Goal: Information Seeking & Learning: Learn about a topic

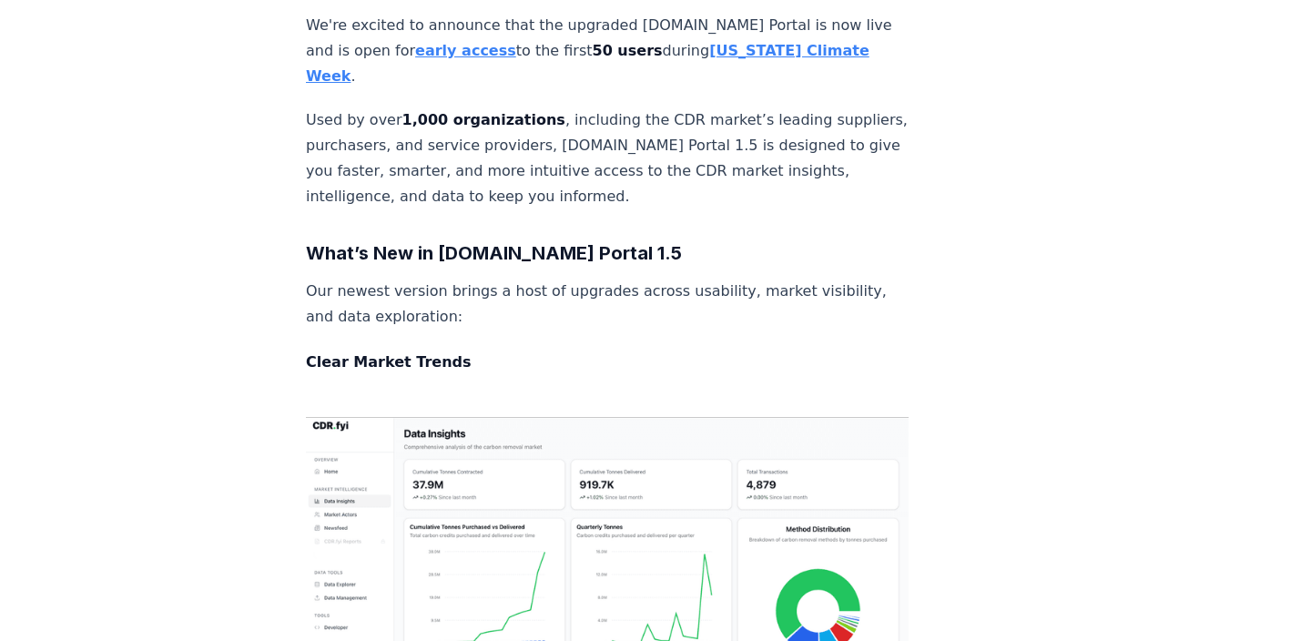
scroll to position [866, 0]
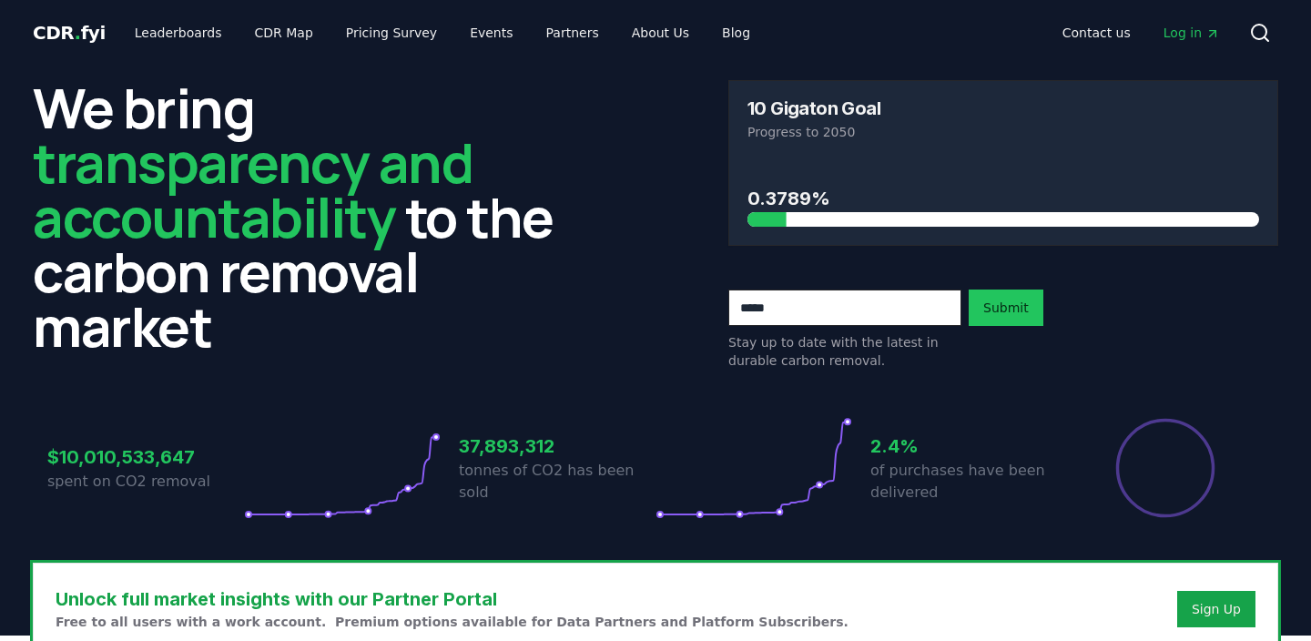
click at [1196, 26] on span "Log in" at bounding box center [1192, 33] width 56 height 18
click at [188, 17] on link "Leaderboards" at bounding box center [178, 32] width 117 height 33
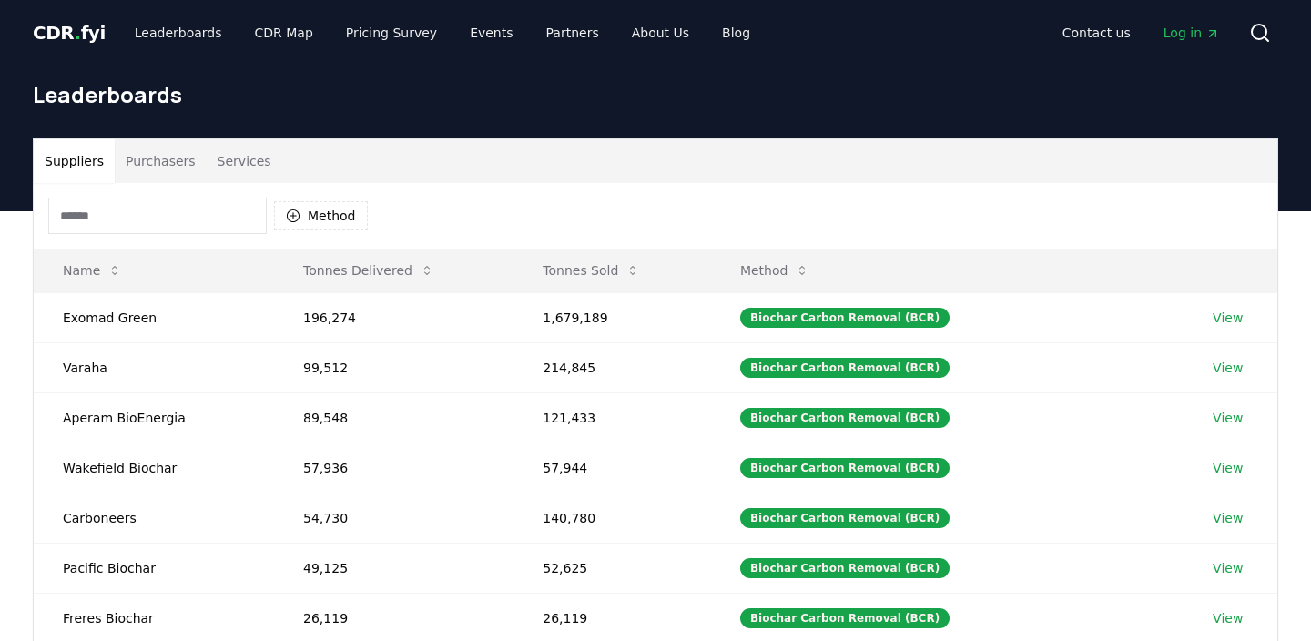
click at [244, 213] on input at bounding box center [157, 216] width 219 height 36
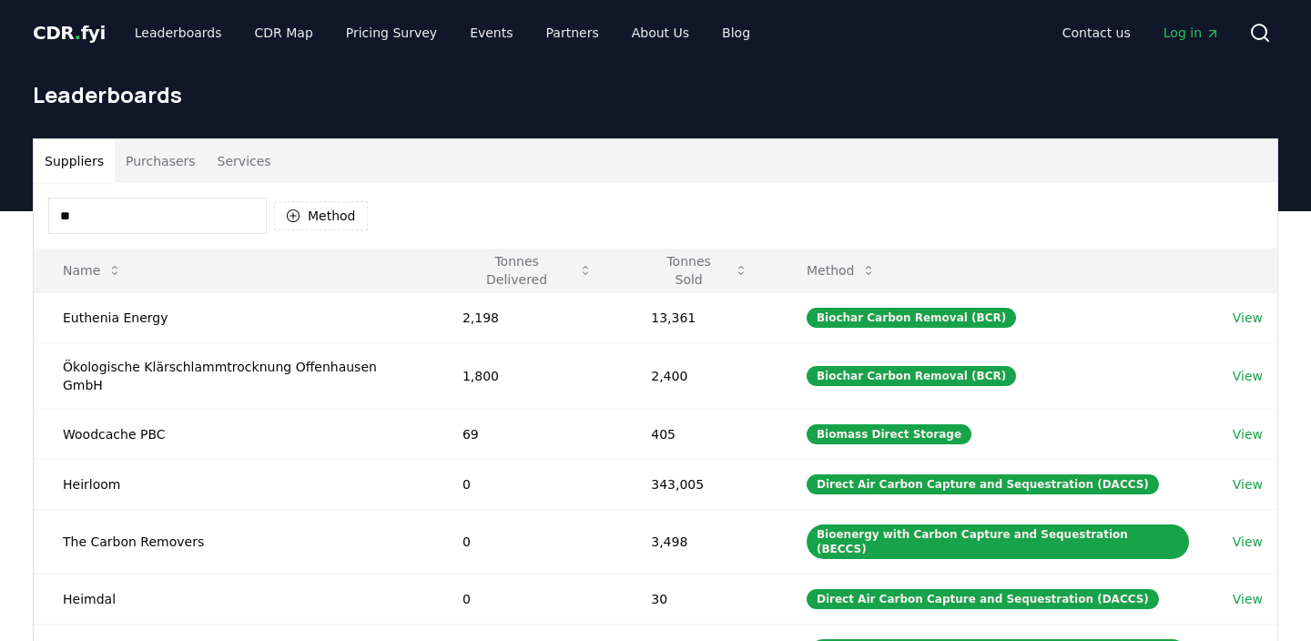
type input "*"
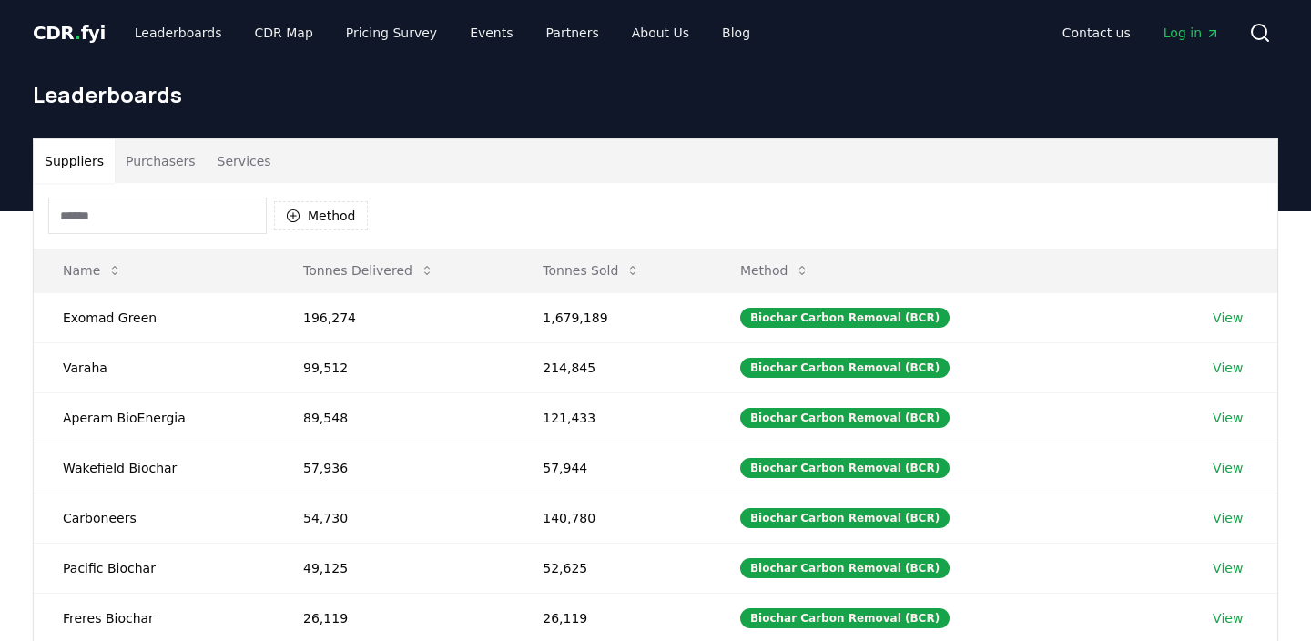
click at [230, 208] on input at bounding box center [157, 216] width 219 height 36
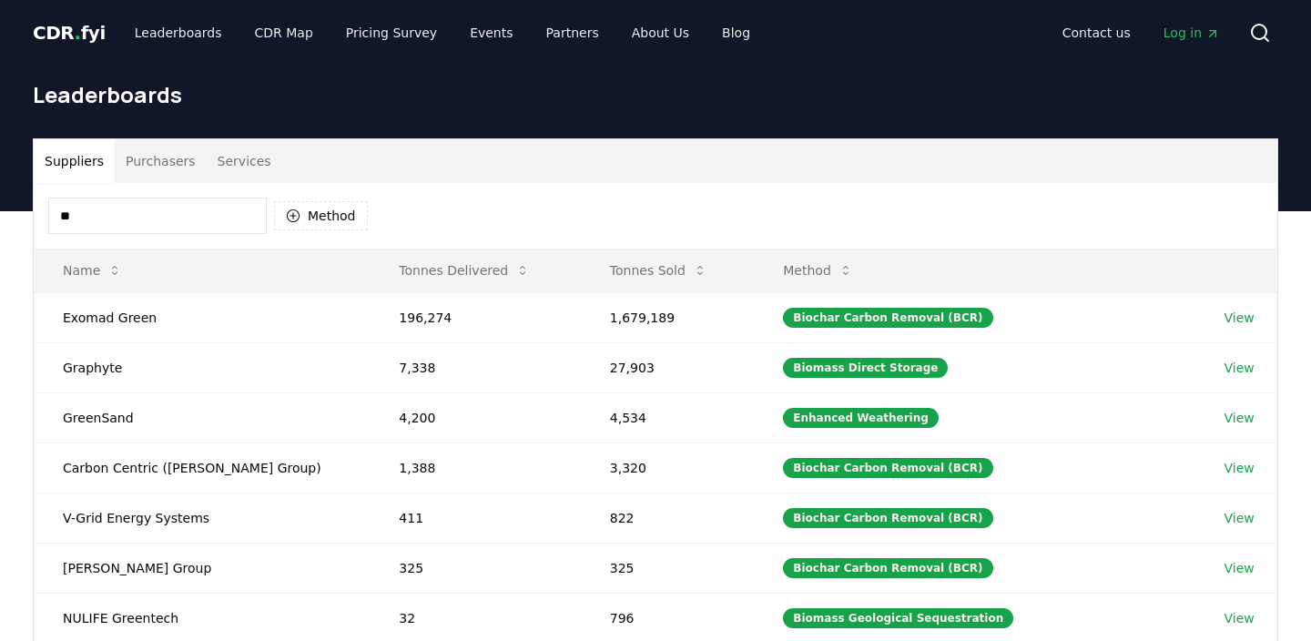
type input "*"
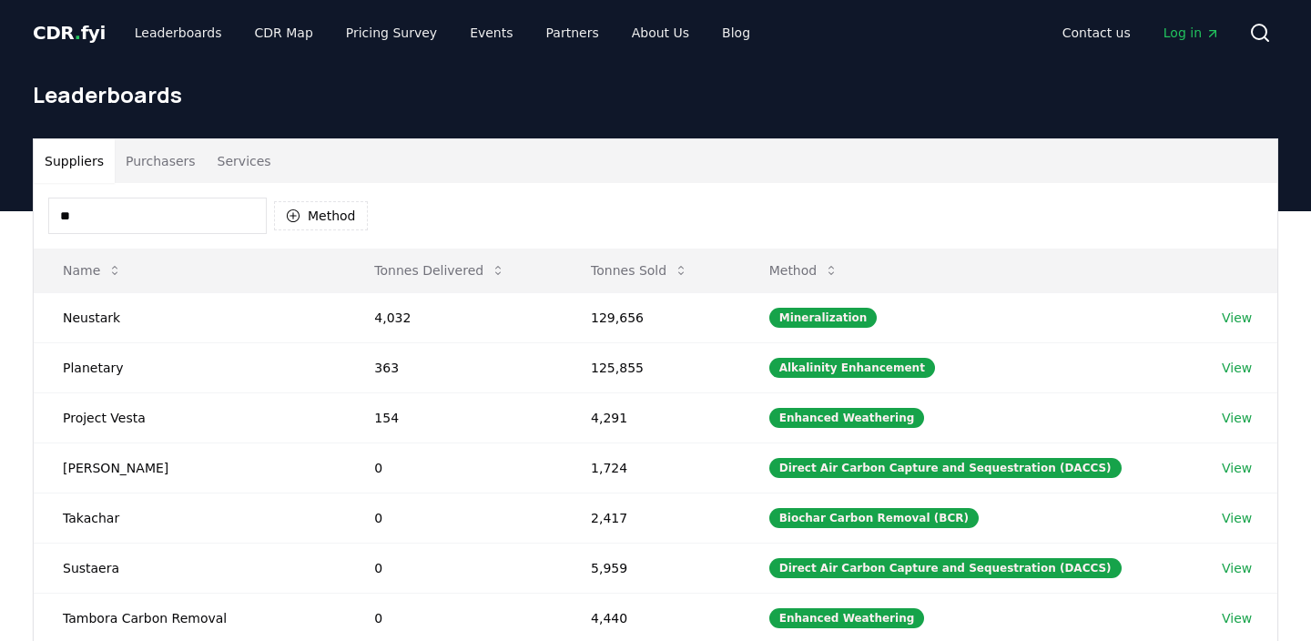
type input "*"
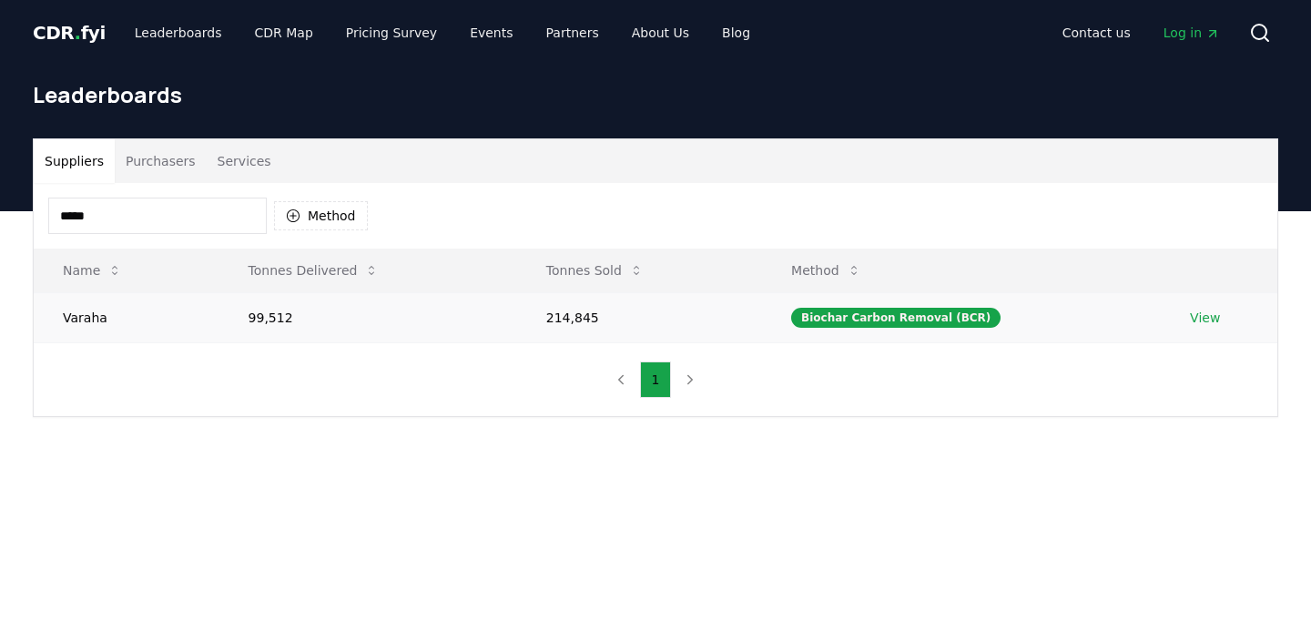
type input "*****"
click at [1199, 316] on link "View" at bounding box center [1205, 318] width 30 height 18
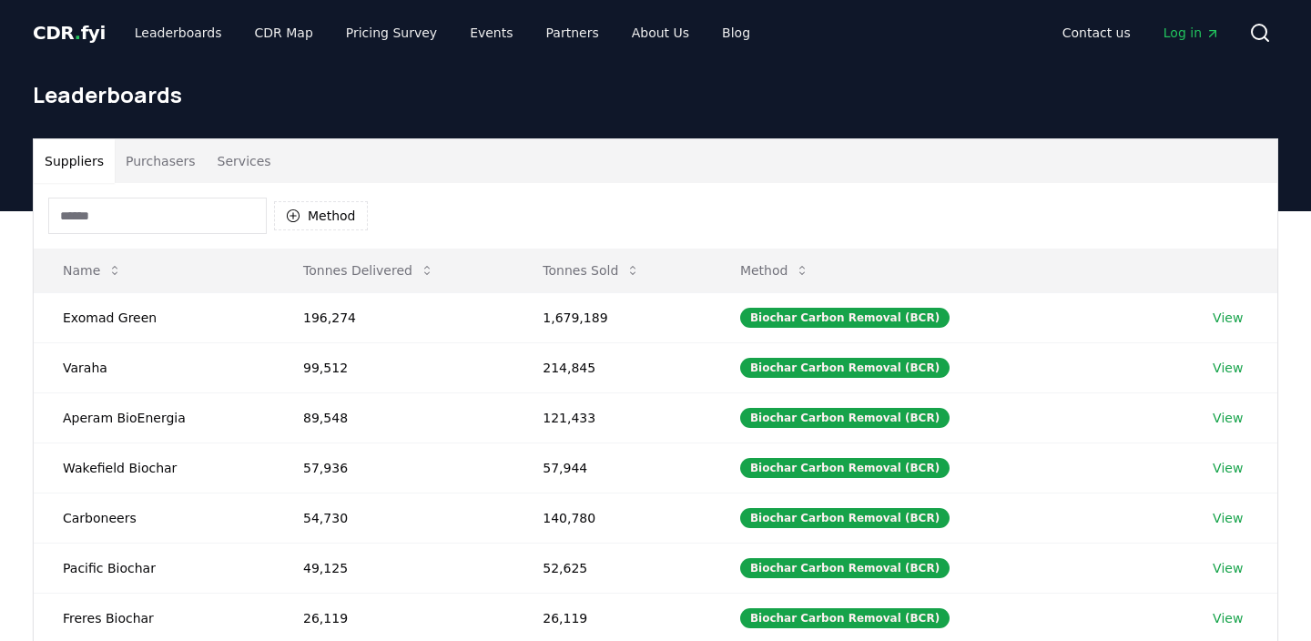
click at [235, 209] on input at bounding box center [157, 216] width 219 height 36
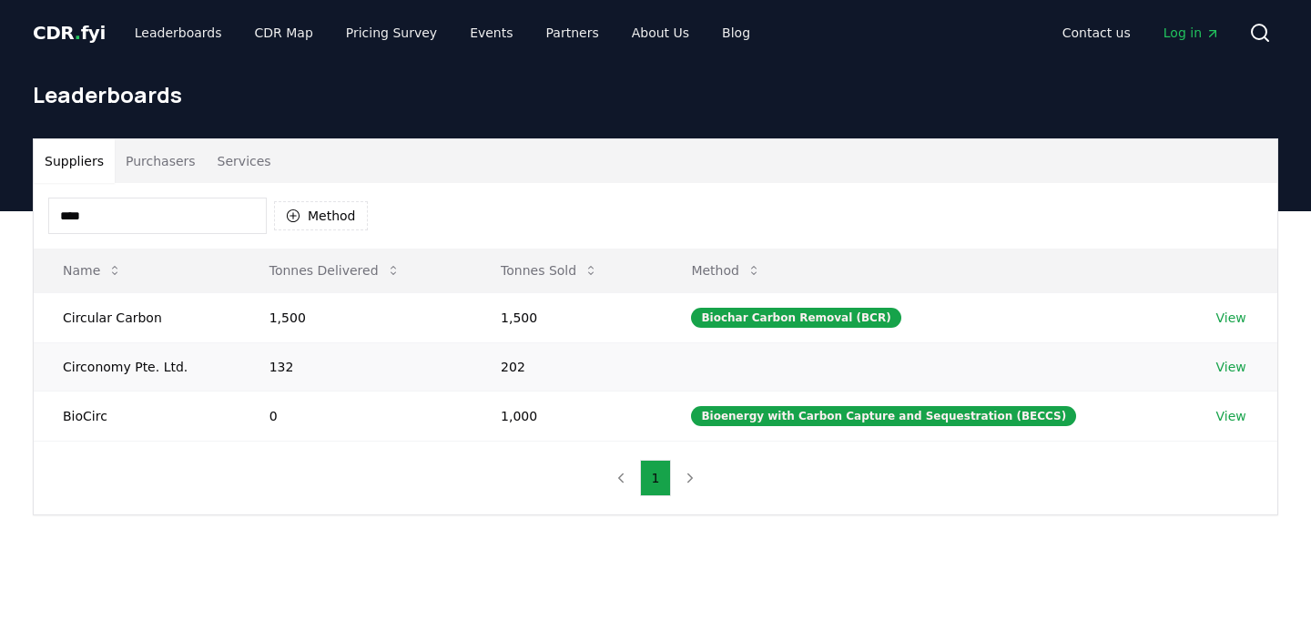
type input "****"
click at [380, 362] on td "132" at bounding box center [355, 366] width 231 height 48
click at [1218, 371] on link "View" at bounding box center [1232, 367] width 30 height 18
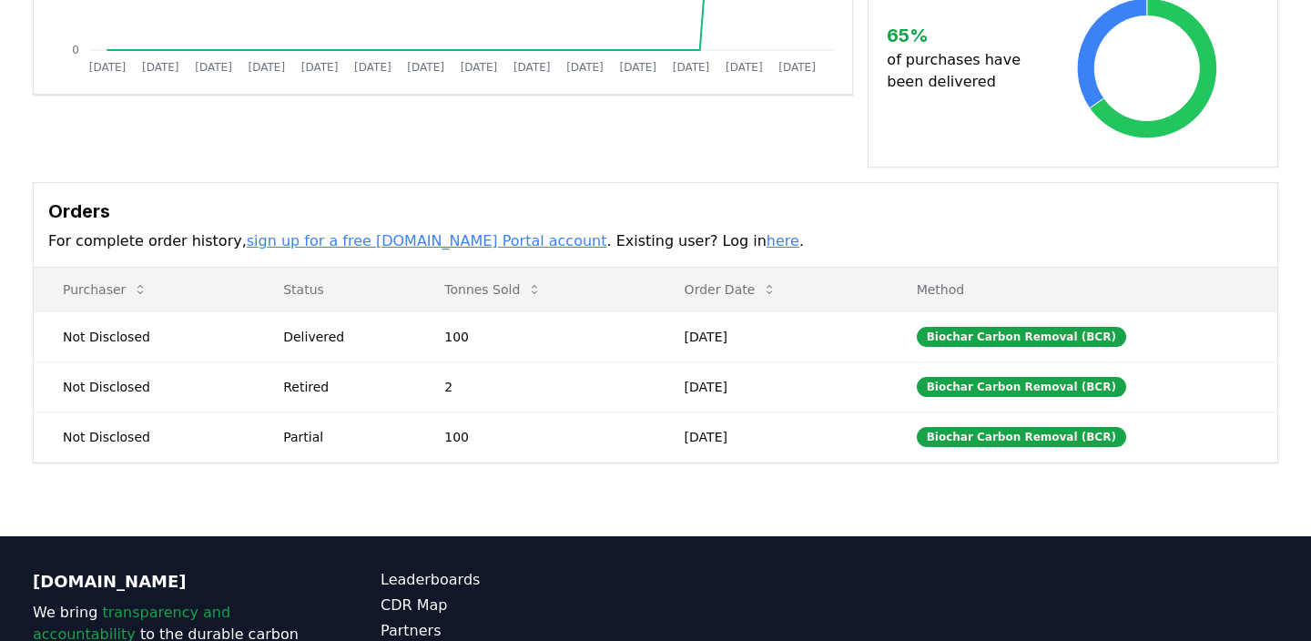
scroll to position [436, 0]
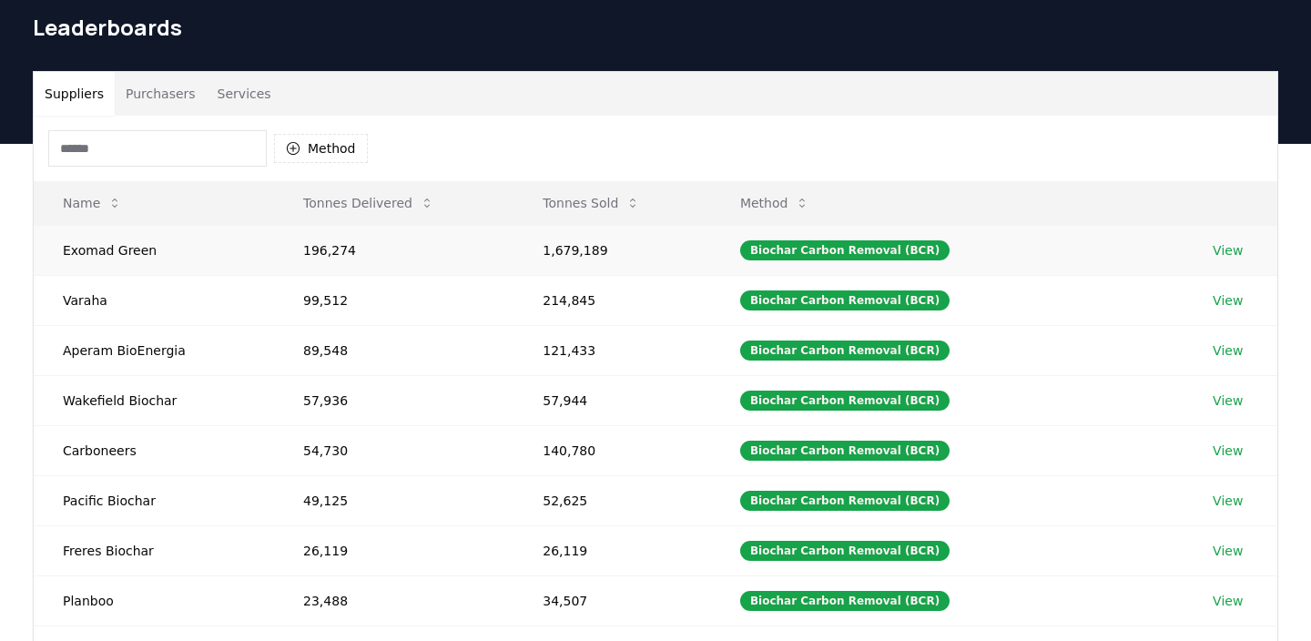
scroll to position [118, 0]
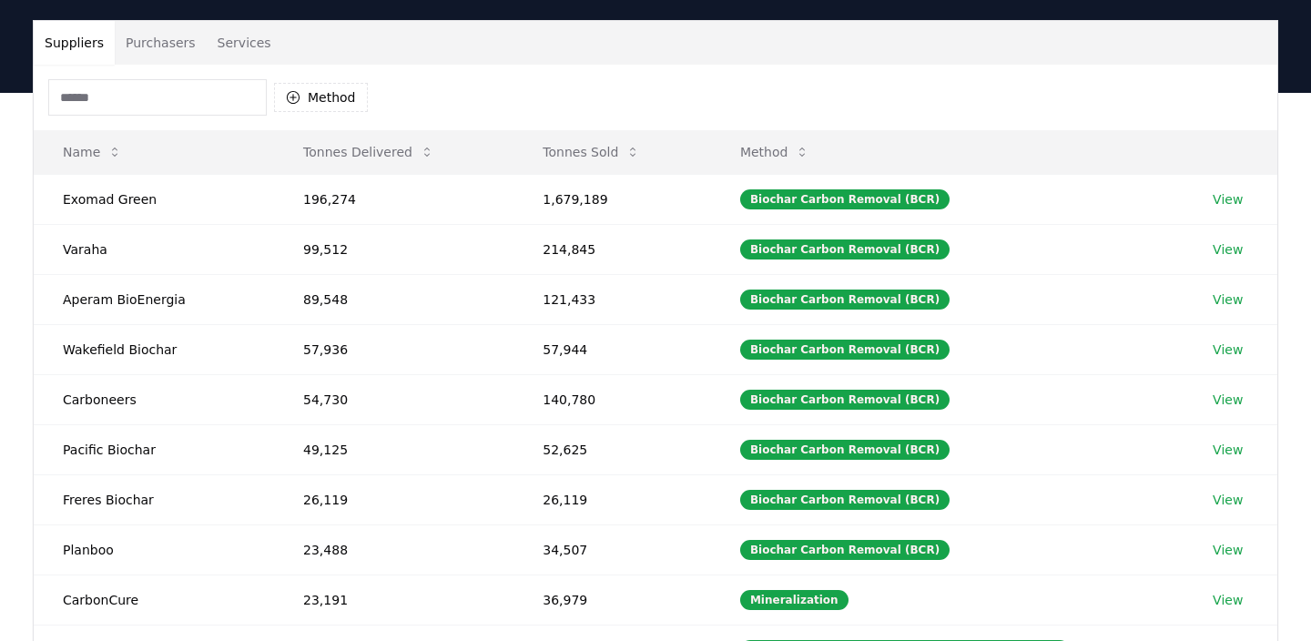
click at [235, 99] on input at bounding box center [157, 97] width 219 height 36
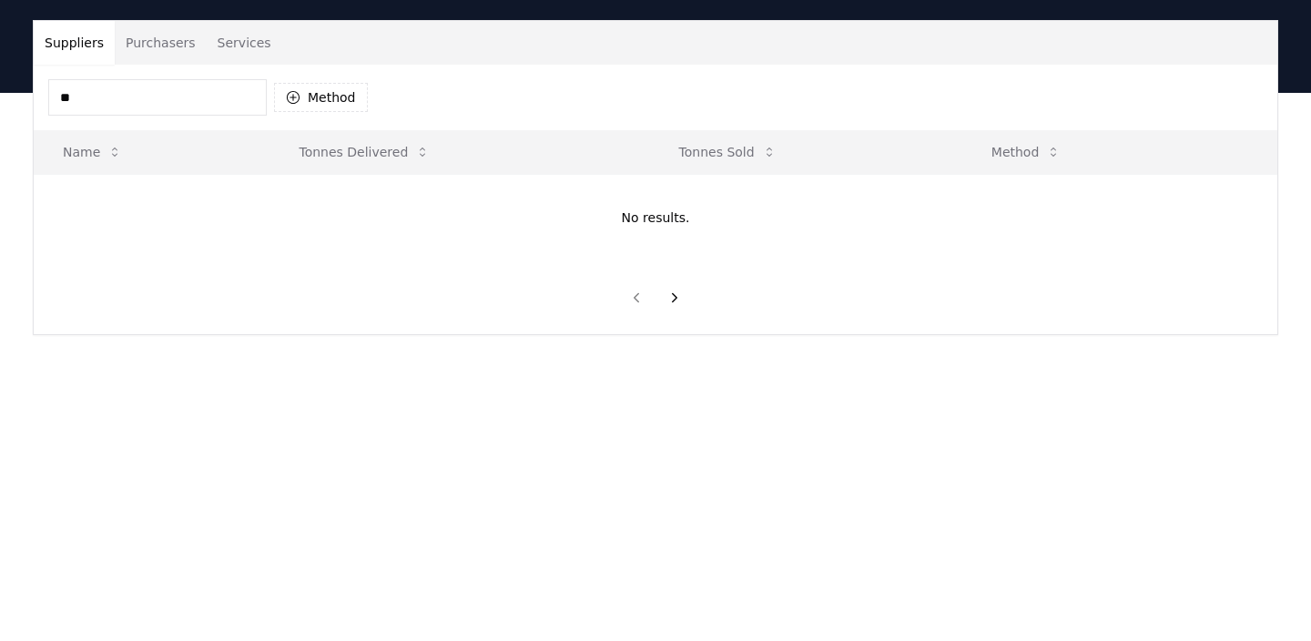
type input "*"
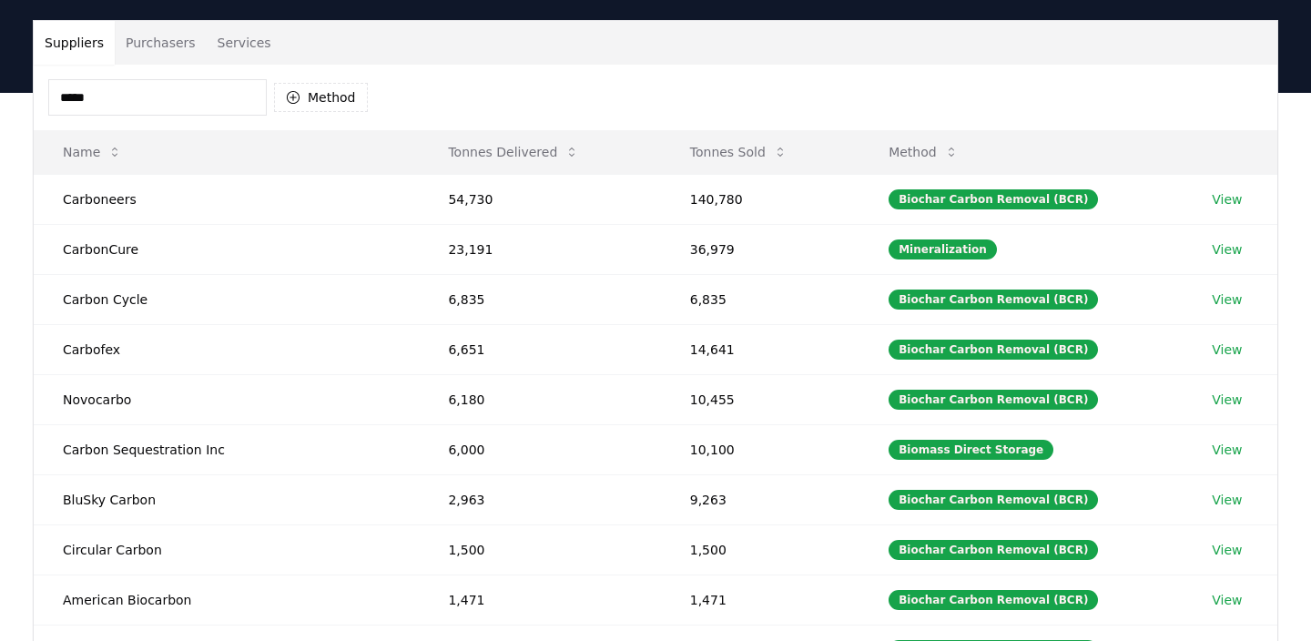
type input "*****"
